Goal: Task Accomplishment & Management: Use online tool/utility

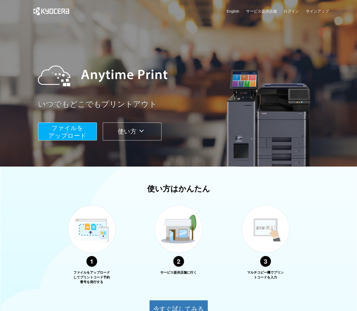
click at [64, 131] on span "ファイルを ​​アップロード" at bounding box center [67, 131] width 38 height 15
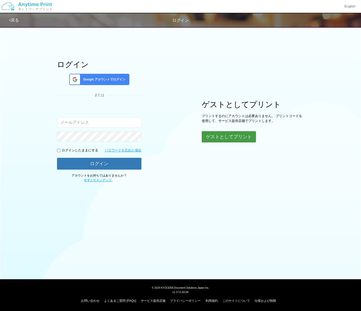
click at [223, 136] on button "ゲストとしてプリント" at bounding box center [229, 136] width 54 height 11
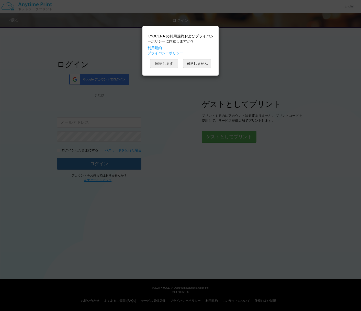
click at [166, 61] on button "同意します" at bounding box center [164, 63] width 28 height 9
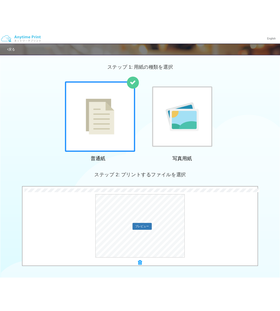
scroll to position [78, 0]
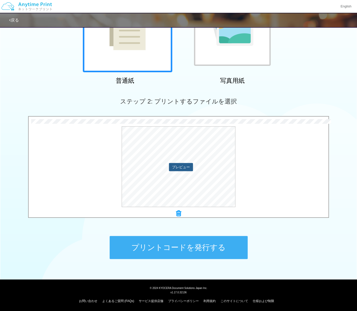
click at [184, 168] on button "プレビュー" at bounding box center [181, 167] width 24 height 8
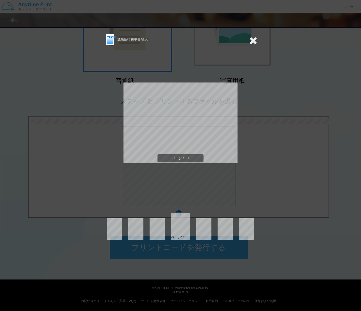
click at [254, 157] on div "源泉所得税申告控.pdf ページ 1 / 1 ページ: 1" at bounding box center [180, 136] width 153 height 206
click at [141, 217] on div "ページ: 1" at bounding box center [180, 226] width 153 height 27
click at [185, 151] on div "ページ 1 / 1" at bounding box center [181, 126] width 114 height 161
drag, startPoint x: 255, startPoint y: 39, endPoint x: 252, endPoint y: 40, distance: 3.2
click at [254, 39] on icon at bounding box center [253, 40] width 8 height 10
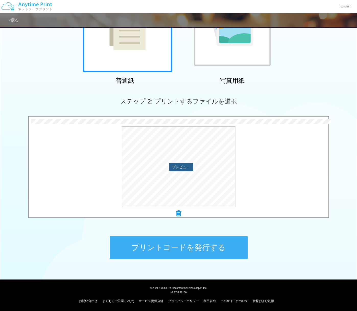
click at [182, 169] on button "プレビュー" at bounding box center [181, 167] width 24 height 8
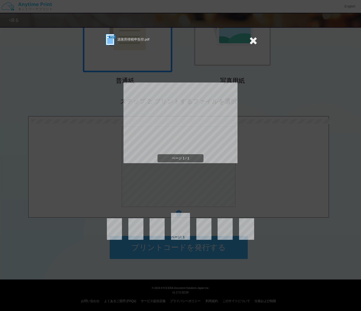
click at [252, 40] on icon at bounding box center [253, 40] width 8 height 10
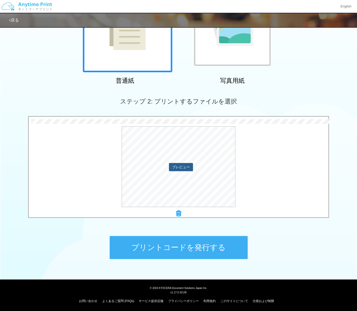
click at [177, 166] on button "プレビュー" at bounding box center [181, 167] width 24 height 8
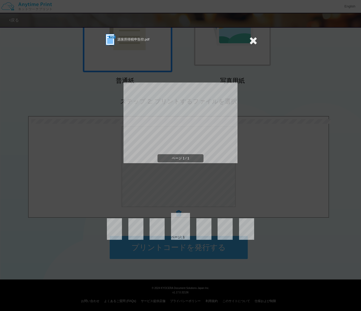
click at [130, 40] on span "源泉所得税申告控.pdf" at bounding box center [133, 39] width 32 height 4
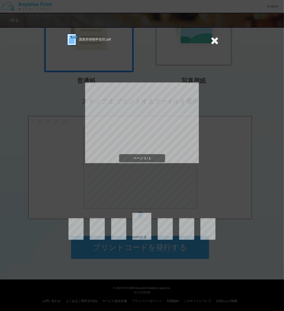
click at [215, 41] on icon at bounding box center [215, 40] width 8 height 10
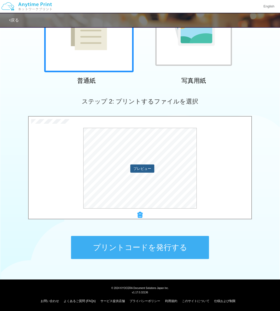
click at [136, 168] on button "プレビュー" at bounding box center [142, 168] width 24 height 8
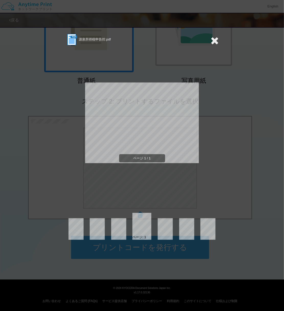
click at [212, 41] on icon at bounding box center [215, 40] width 8 height 10
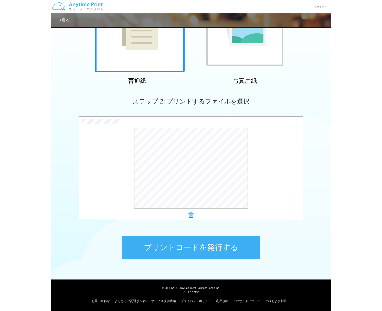
scroll to position [0, 0]
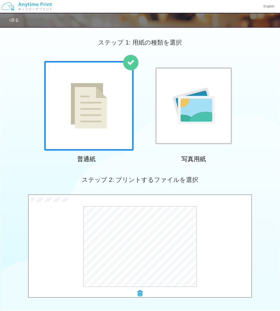
click at [14, 19] on link "戻る" at bounding box center [14, 20] width 10 height 4
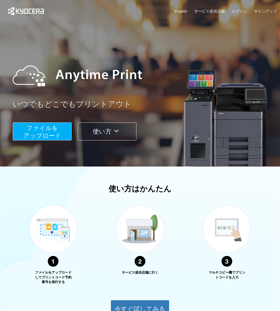
click at [46, 128] on span "ファイルを ​​アップロード" at bounding box center [42, 131] width 38 height 15
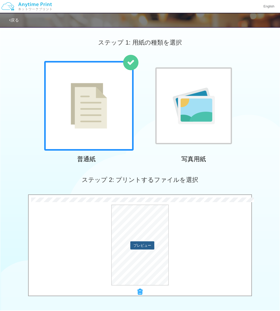
click at [137, 243] on button "プレビュー" at bounding box center [142, 245] width 24 height 8
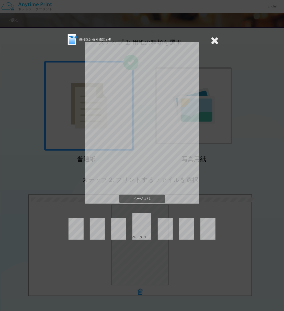
click at [216, 41] on icon at bounding box center [215, 40] width 8 height 10
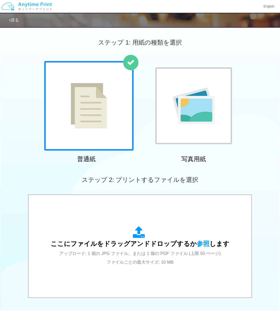
click at [99, 90] on img at bounding box center [89, 106] width 36 height 46
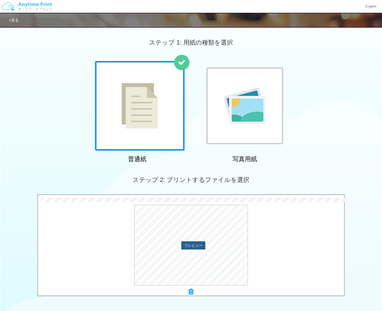
click at [202, 245] on button "プレビュー" at bounding box center [193, 245] width 24 height 8
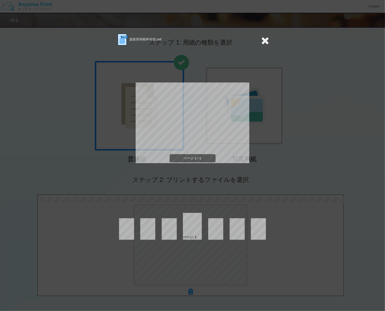
click at [267, 38] on icon at bounding box center [266, 40] width 8 height 10
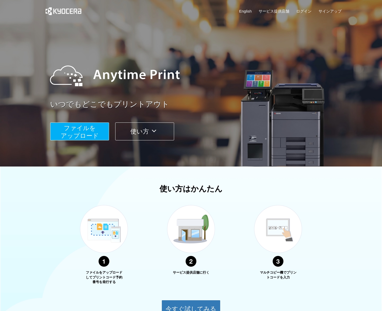
click at [89, 131] on span "ファイルを ​​アップロード" at bounding box center [80, 131] width 38 height 15
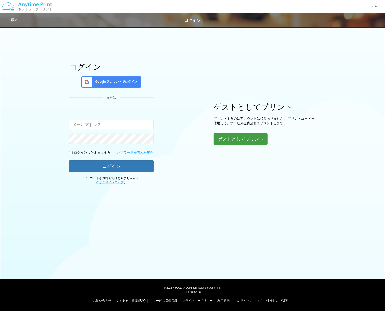
click at [237, 139] on button "ゲストとしてプリント" at bounding box center [241, 138] width 54 height 11
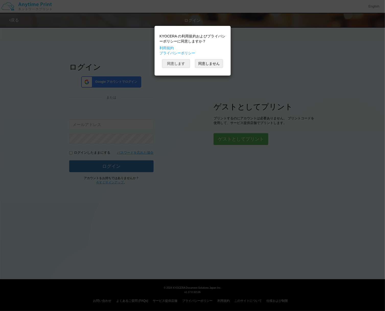
click at [180, 63] on button "同意します" at bounding box center [176, 63] width 28 height 9
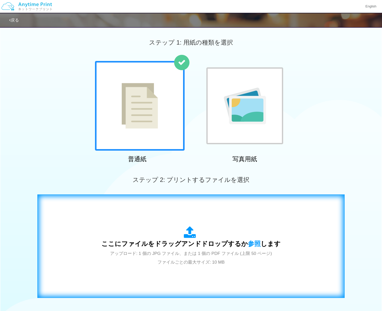
click at [194, 216] on div "ここにファイルをドラッグアンドドロップするか 参照 します アップロード: 1 個の JPG ファイル、または 1 個の PDF ファイル (上限 50 ペー…" at bounding box center [191, 245] width 296 height 93
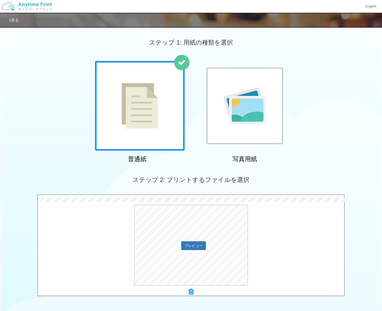
scroll to position [78, 0]
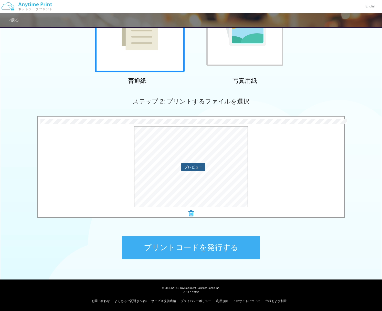
click at [193, 170] on button "プレビュー" at bounding box center [193, 167] width 24 height 8
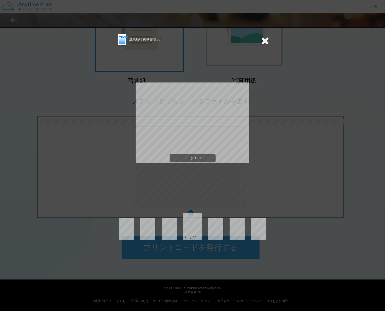
click at [266, 40] on icon at bounding box center [266, 40] width 8 height 10
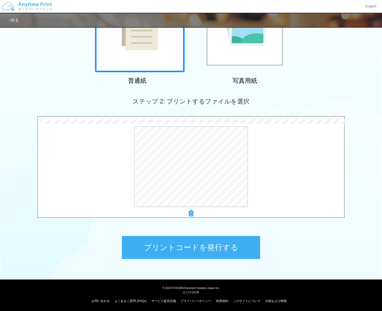
click at [189, 212] on icon at bounding box center [190, 213] width 5 height 7
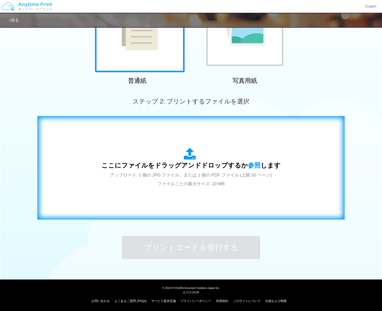
click at [190, 173] on span "アップロード: 1 個の JPG ファイル、または 1 個の PDF ファイル (上限 50 ページ) ファイルごとの最大サイズ: 10 MB" at bounding box center [191, 179] width 162 height 14
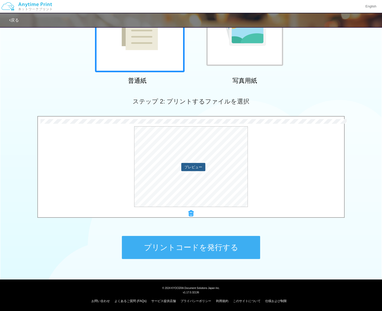
click at [184, 165] on button "プレビュー" at bounding box center [193, 167] width 24 height 8
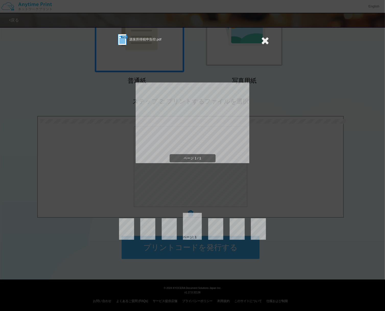
click at [282, 185] on div "源泉所得税申告控.pdf ページ 1 / 1 ページ: 1" at bounding box center [192, 155] width 385 height 311
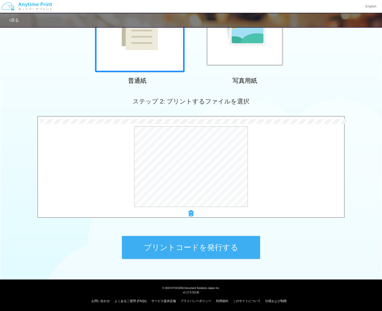
click at [193, 246] on button "プリントコードを発行する" at bounding box center [191, 247] width 138 height 23
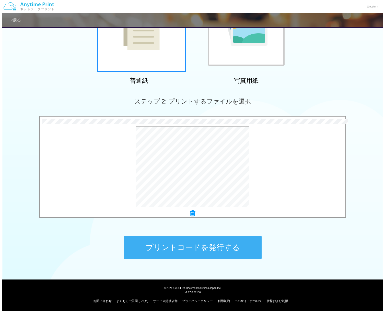
scroll to position [0, 0]
